Goal: Task Accomplishment & Management: Manage account settings

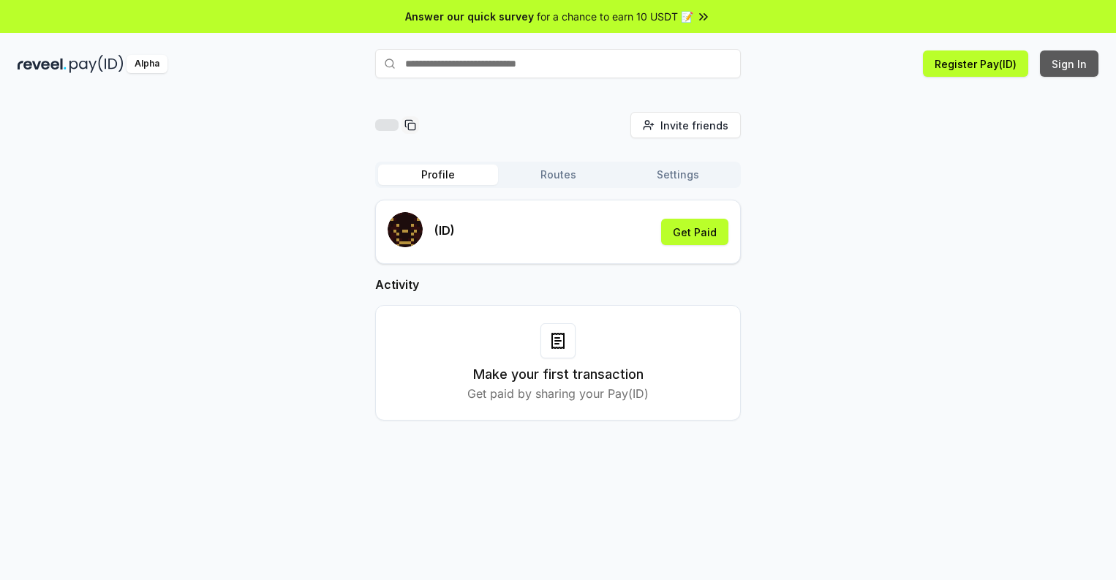
click at [1069, 64] on button "Sign In" at bounding box center [1068, 63] width 58 height 26
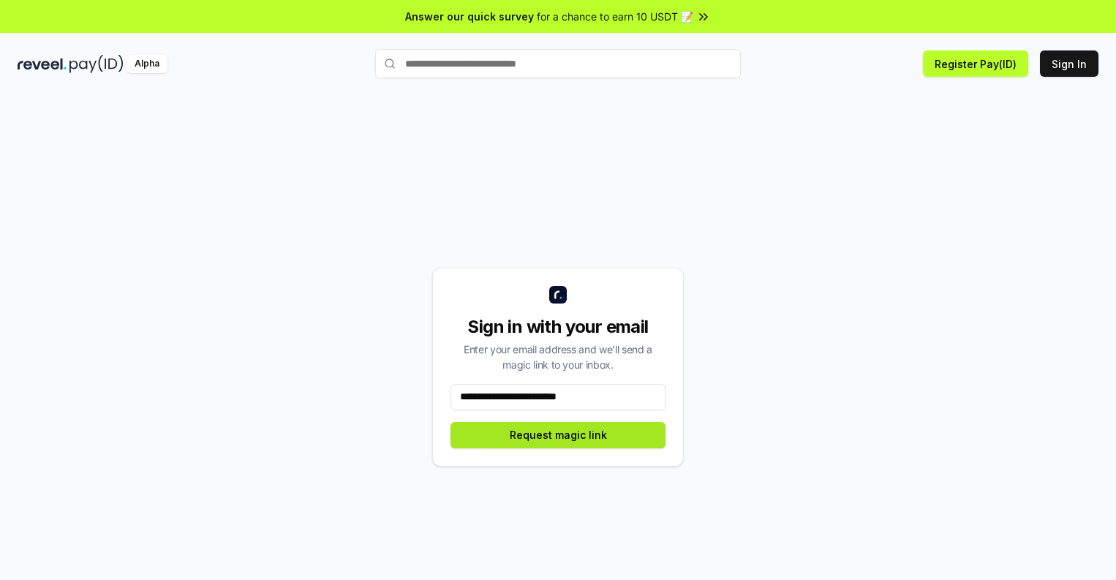
type input "**********"
click at [558, 434] on button "Request magic link" at bounding box center [557, 435] width 215 height 26
